Goal: Information Seeking & Learning: Understand process/instructions

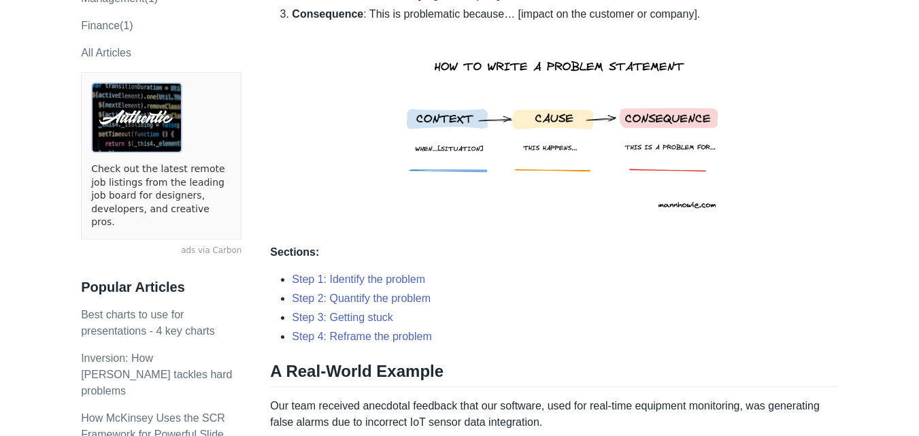
scroll to position [408, 0]
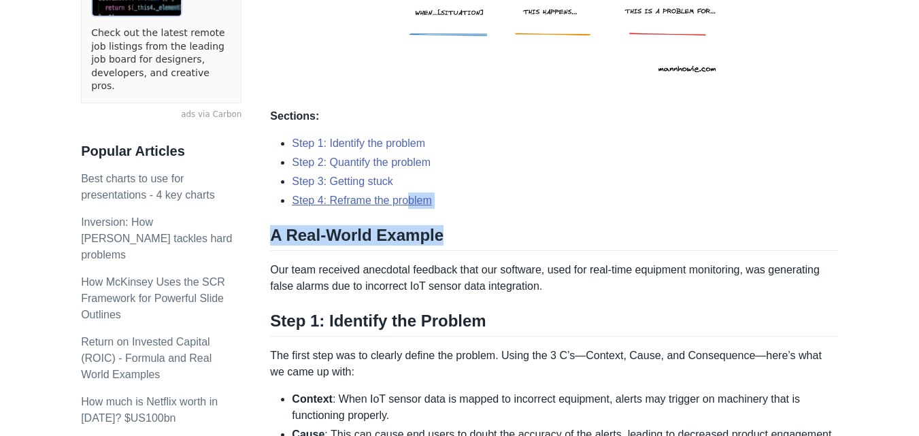
drag, startPoint x: 453, startPoint y: 212, endPoint x: 402, endPoint y: 201, distance: 52.3
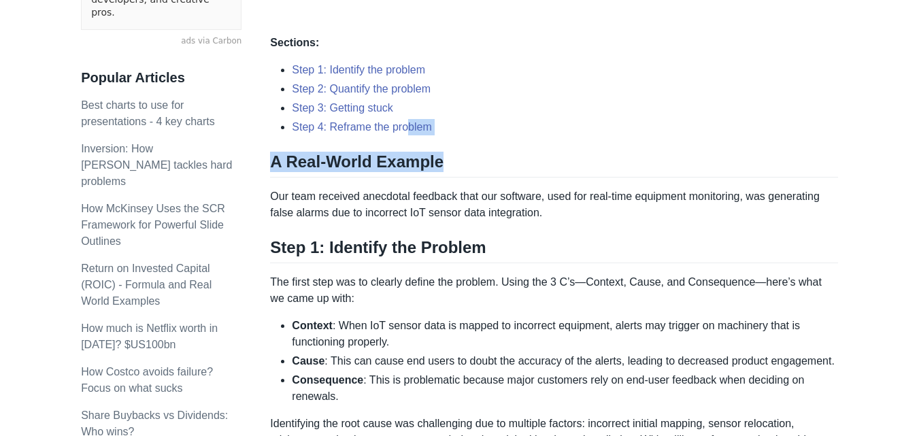
scroll to position [476, 0]
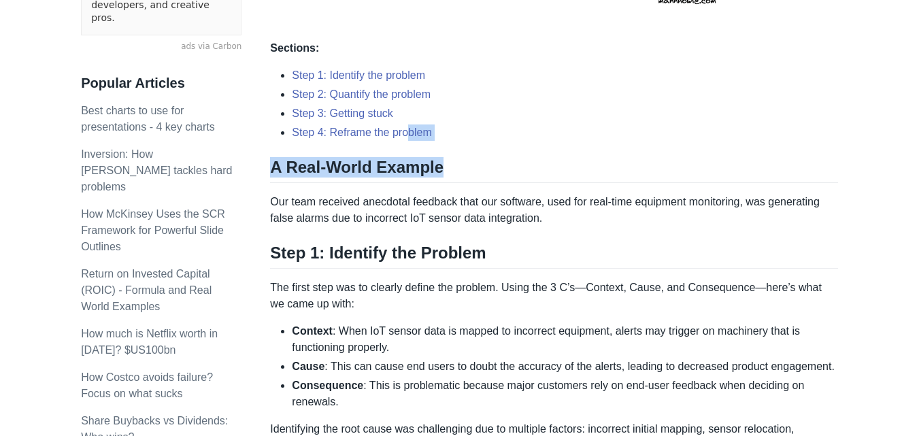
click at [472, 135] on li "Step 4: Reframe the problem" at bounding box center [565, 133] width 546 height 16
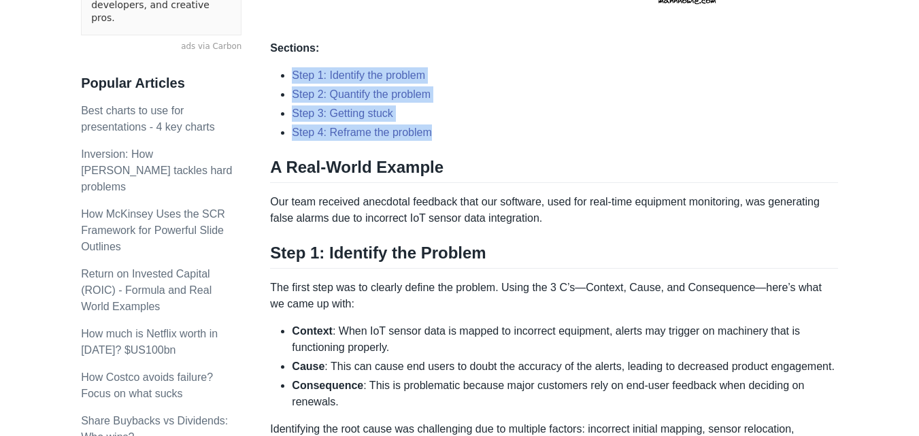
drag, startPoint x: 442, startPoint y: 131, endPoint x: 287, endPoint y: 76, distance: 164.7
click at [287, 76] on ul "Step 1: Identify the problem Step 2: Quantify the problem Step 3: Getting stuck…" at bounding box center [554, 103] width 568 height 73
copy ul "Step 1: Identify the problem Step 2: Quantify the problem Step 3: Getting stuck…"
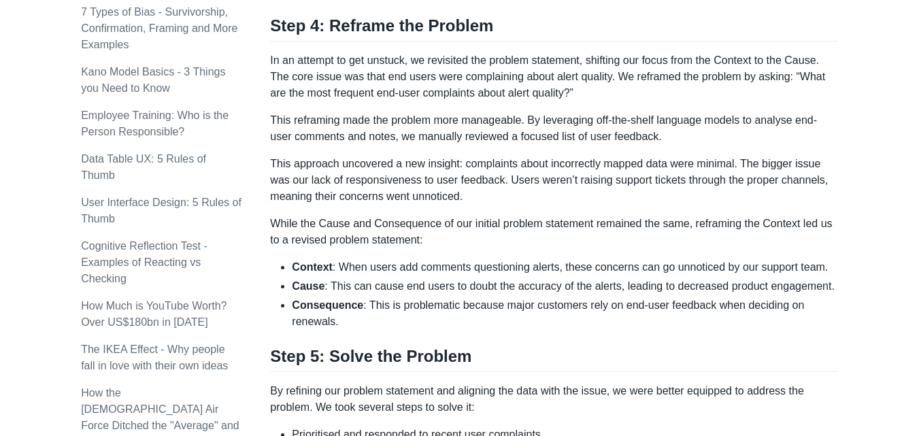
scroll to position [1225, 0]
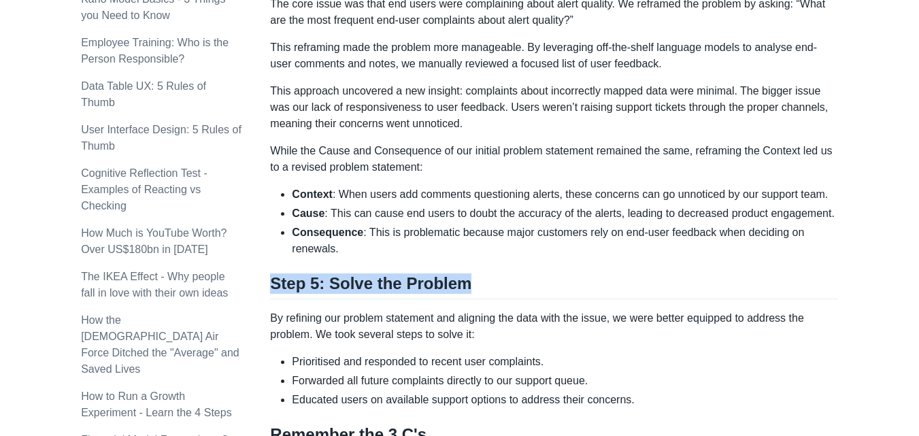
drag, startPoint x: 450, startPoint y: 284, endPoint x: 274, endPoint y: 282, distance: 176.3
click at [274, 282] on h2 "Step 5: Solve the Problem" at bounding box center [554, 287] width 568 height 26
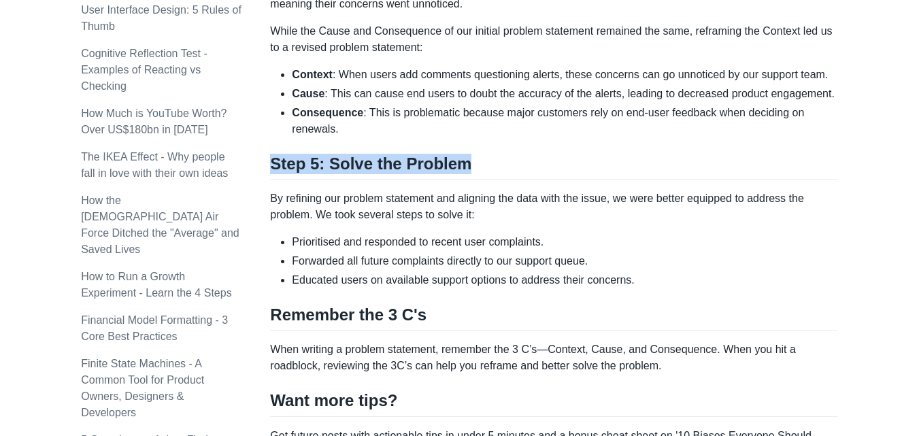
scroll to position [1361, 0]
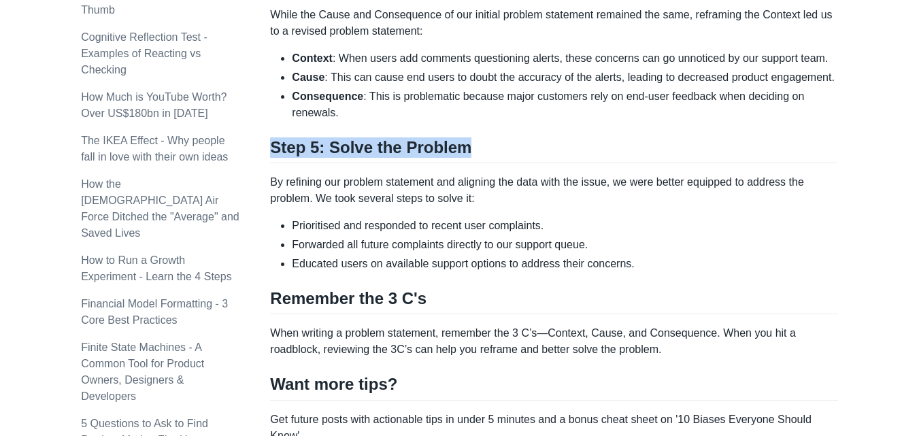
copy h2 "Step 5: Solve the Problem"
